Goal: Task Accomplishment & Management: Manage account settings

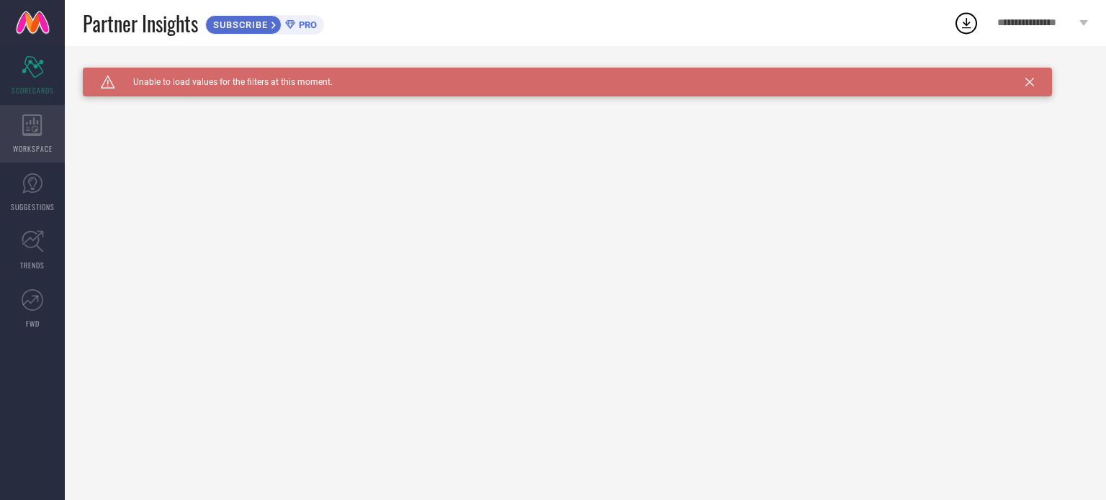
drag, startPoint x: 0, startPoint y: 0, endPoint x: 35, endPoint y: 125, distance: 129.2
click at [35, 125] on icon at bounding box center [32, 125] width 20 height 22
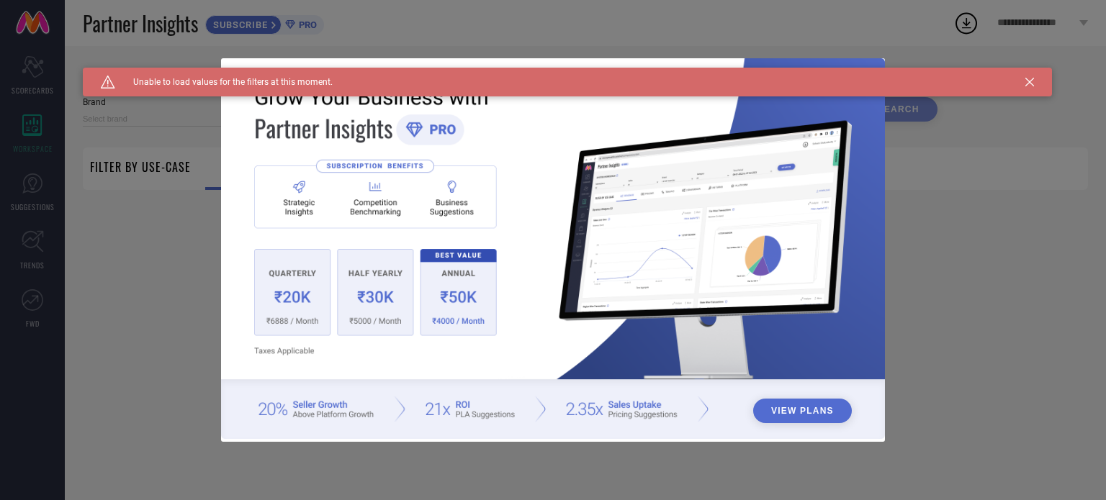
type input "1 STOP FASHION"
type input "All"
drag, startPoint x: 1038, startPoint y: 80, endPoint x: 1025, endPoint y: 83, distance: 13.3
click at [1025, 83] on div "Caution Created with Sketch. Unable to load values for the filters at this mome…" at bounding box center [567, 82] width 969 height 29
click at [1025, 83] on icon at bounding box center [1029, 82] width 9 height 9
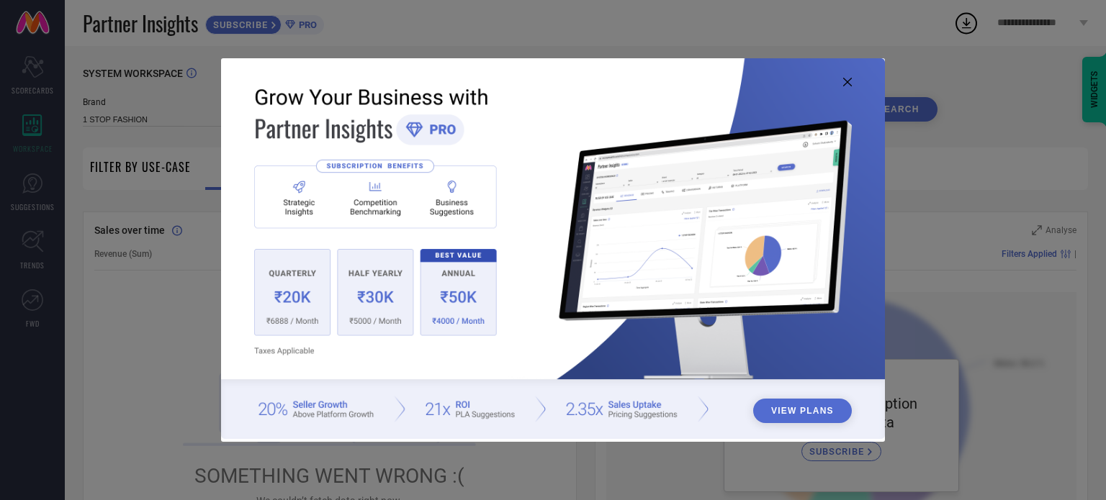
click at [799, 418] on button "View Plans" at bounding box center [802, 411] width 99 height 24
click at [841, 81] on img at bounding box center [553, 249] width 664 height 382
click at [844, 81] on icon at bounding box center [847, 82] width 9 height 9
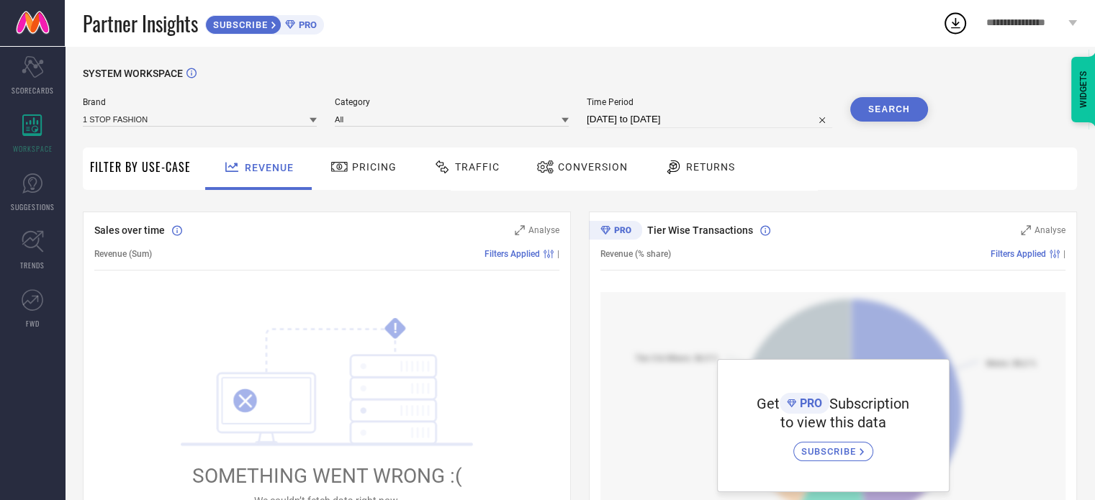
click at [371, 169] on span "Pricing" at bounding box center [374, 167] width 45 height 12
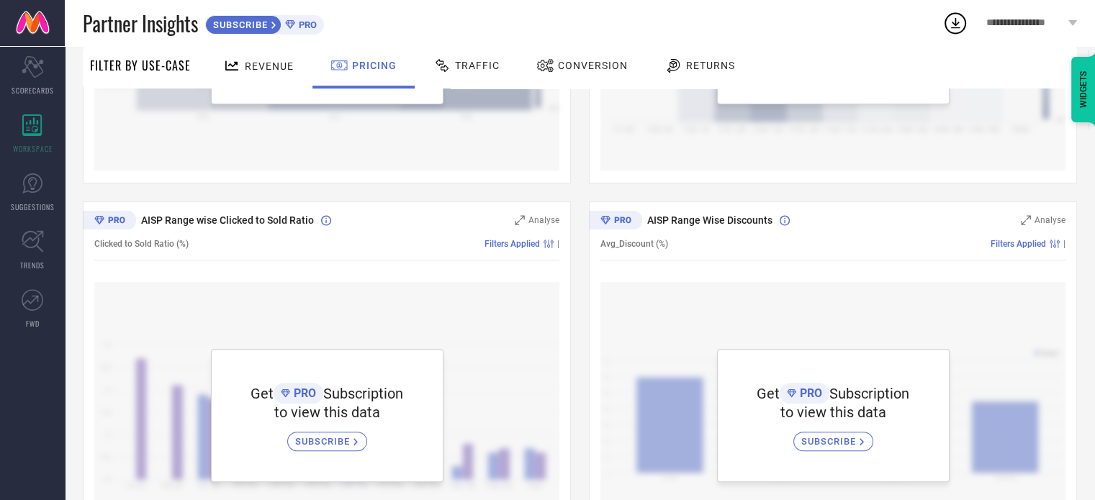
scroll to position [389, 0]
click at [474, 72] on div "Traffic" at bounding box center [466, 65] width 73 height 24
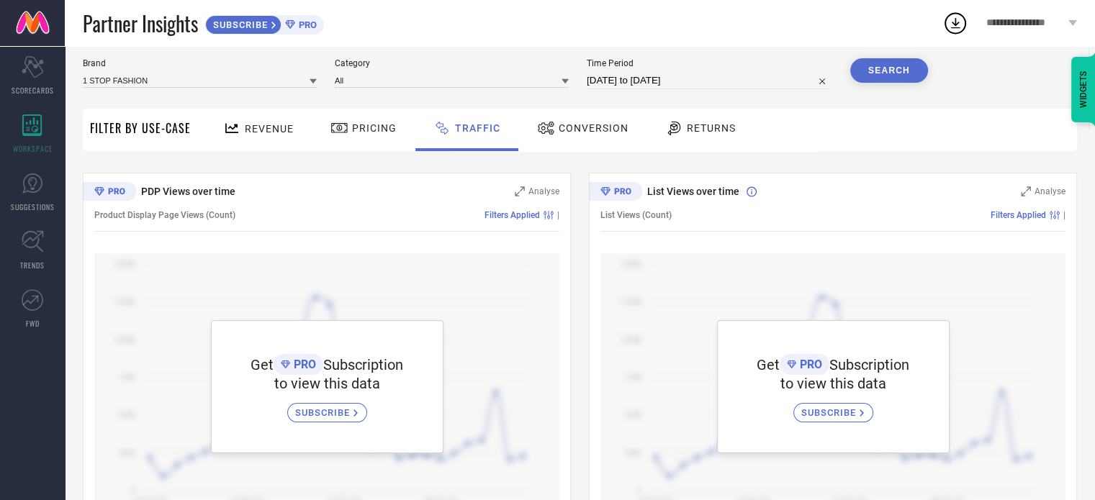
scroll to position [0, 0]
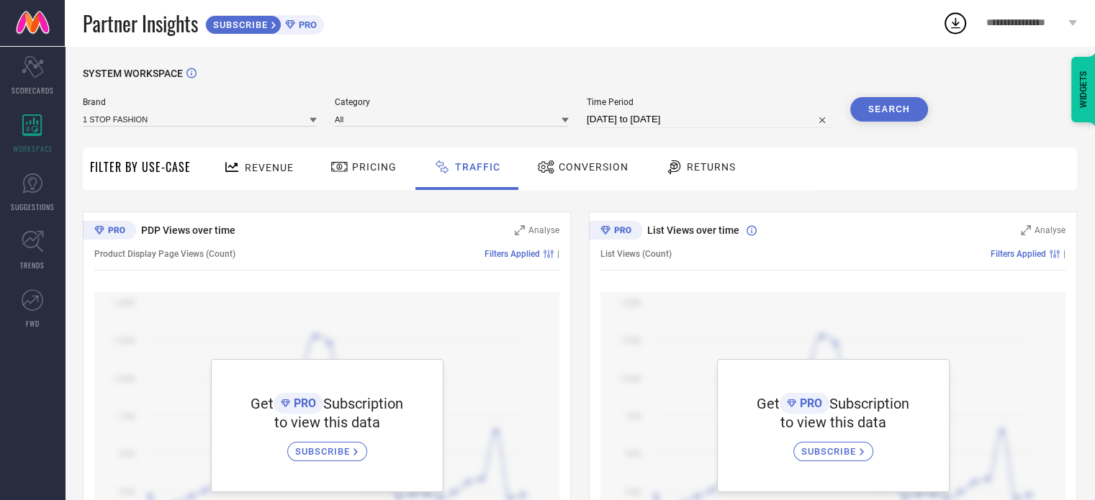
click at [1025, 20] on span "**********" at bounding box center [1025, 23] width 78 height 12
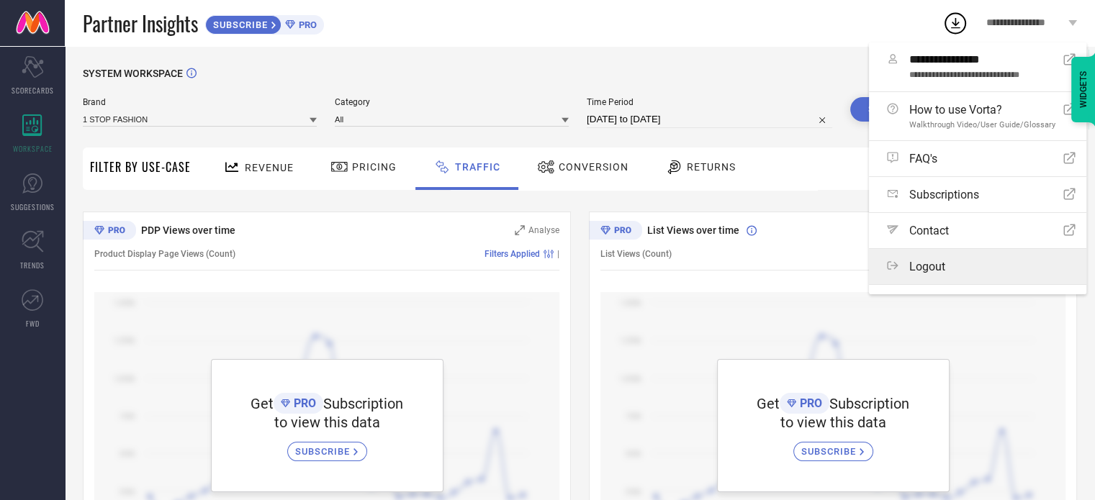
click at [928, 260] on span "Logout" at bounding box center [927, 267] width 36 height 14
click at [0, 0] on button "Logout" at bounding box center [0, 0] width 0 height 0
